Goal: Task Accomplishment & Management: Complete application form

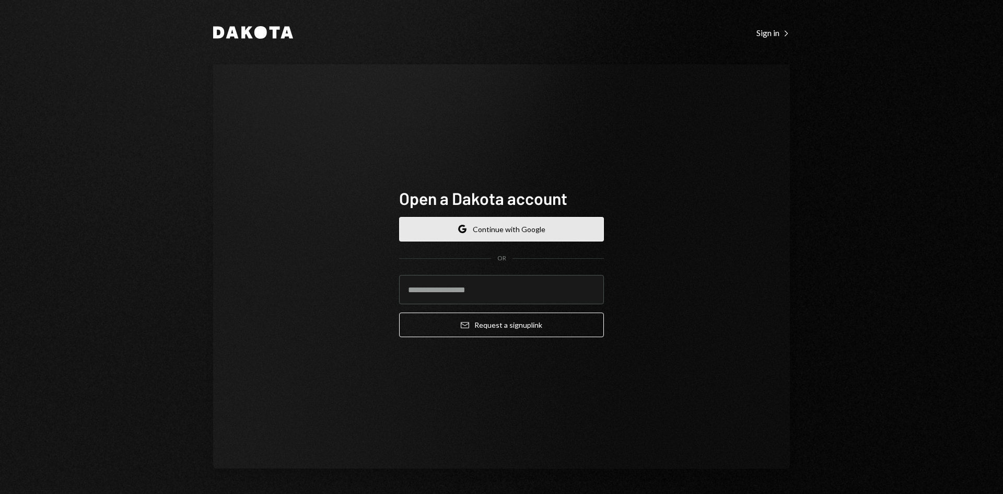
click at [487, 227] on button "Google Continue with Google" at bounding box center [501, 229] width 205 height 25
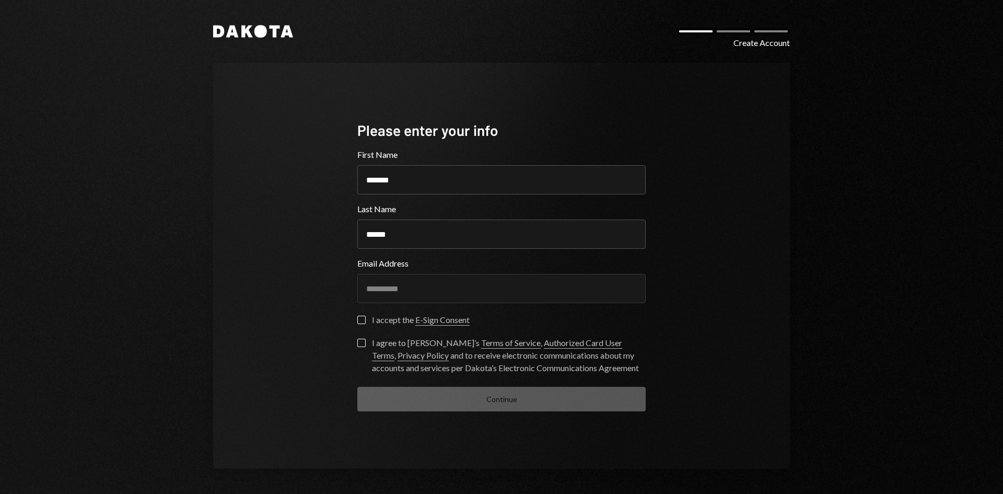
click at [368, 318] on label "I accept the E-Sign Consent" at bounding box center [413, 320] width 112 height 10
click at [366, 318] on button "I accept the E-Sign Consent" at bounding box center [361, 319] width 8 height 8
click at [363, 340] on button "I agree to Dakota’s Terms of Service , Authorized Card User Terms , Privacy Pol…" at bounding box center [361, 342] width 8 height 8
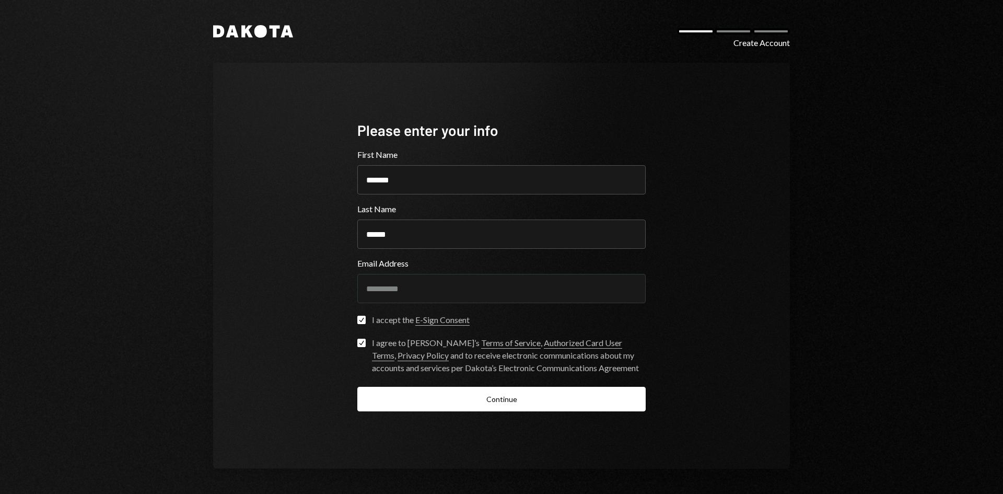
click at [400, 427] on div "**********" at bounding box center [501, 265] width 313 height 375
click at [429, 376] on div "Check I agree to Dakota’s Terms of Service , Authorized Card User Terms , Priva…" at bounding box center [501, 358] width 288 height 40
click at [438, 394] on button "Continue" at bounding box center [501, 399] width 288 height 25
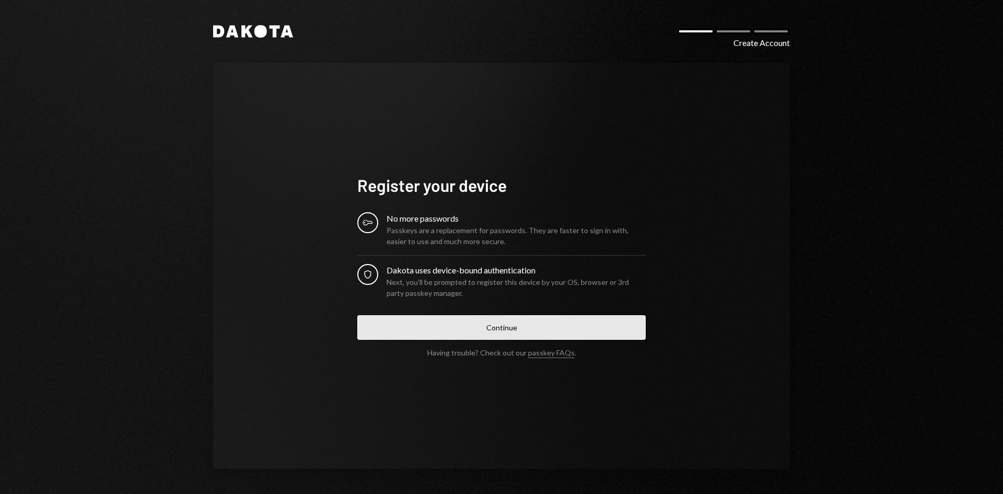
click at [508, 326] on button "Continue" at bounding box center [501, 327] width 288 height 25
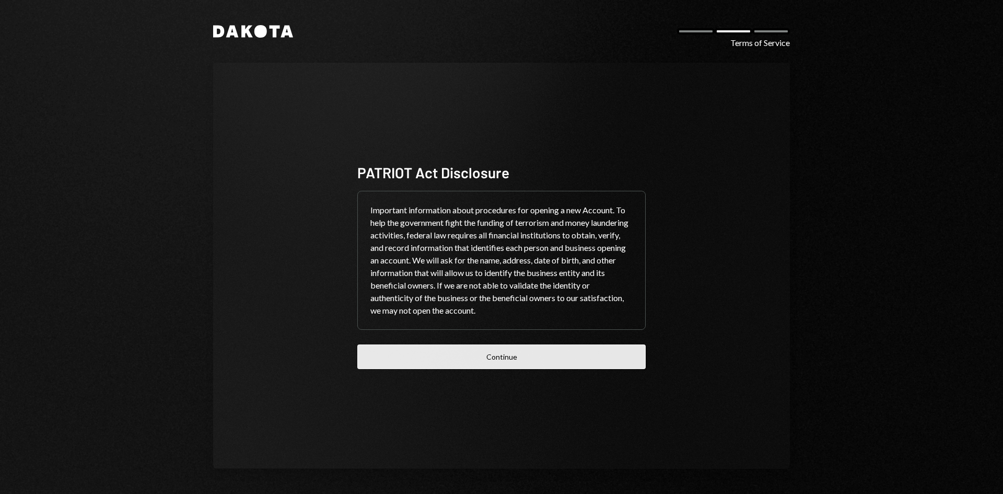
click at [553, 354] on button "Continue" at bounding box center [501, 356] width 288 height 25
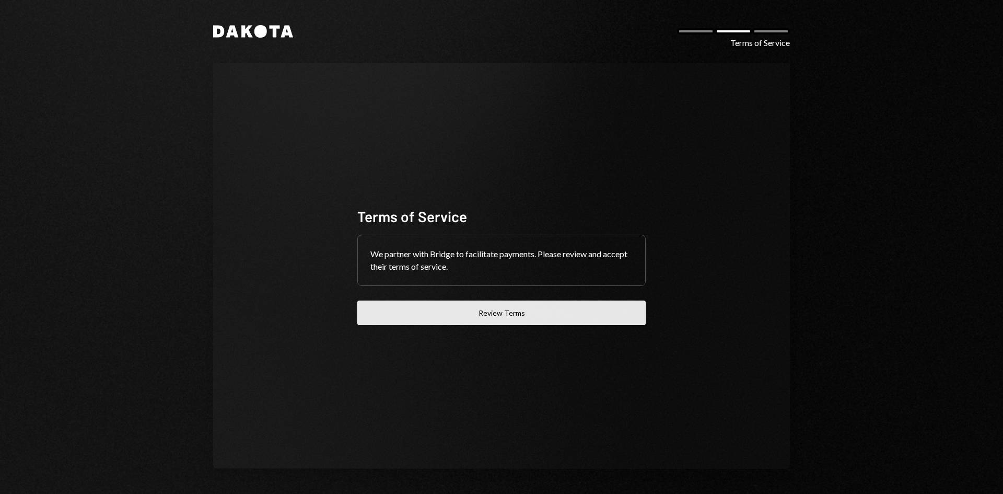
click at [457, 317] on button "Review Terms" at bounding box center [501, 312] width 288 height 25
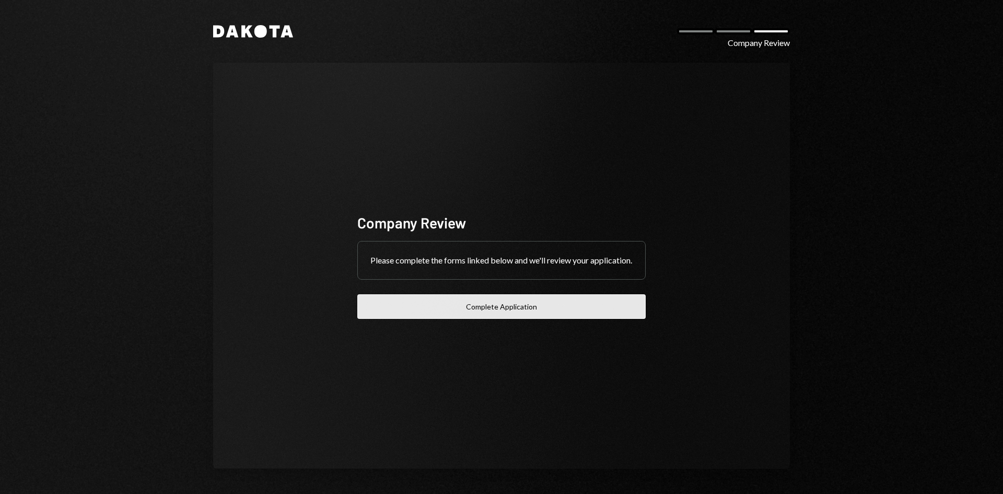
click at [520, 317] on button "Complete Application" at bounding box center [501, 306] width 288 height 25
